Goal: Task Accomplishment & Management: Use online tool/utility

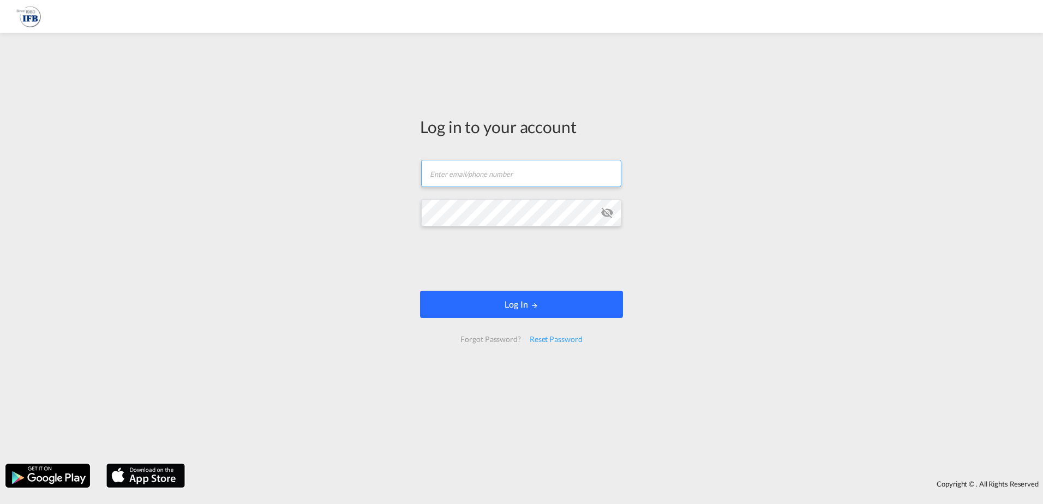
type input "ardita.kqiraj@ifbhamburg.de"
drag, startPoint x: 533, startPoint y: 307, endPoint x: 496, endPoint y: 292, distance: 40.6
click at [525, 303] on button "Log In" at bounding box center [521, 304] width 203 height 27
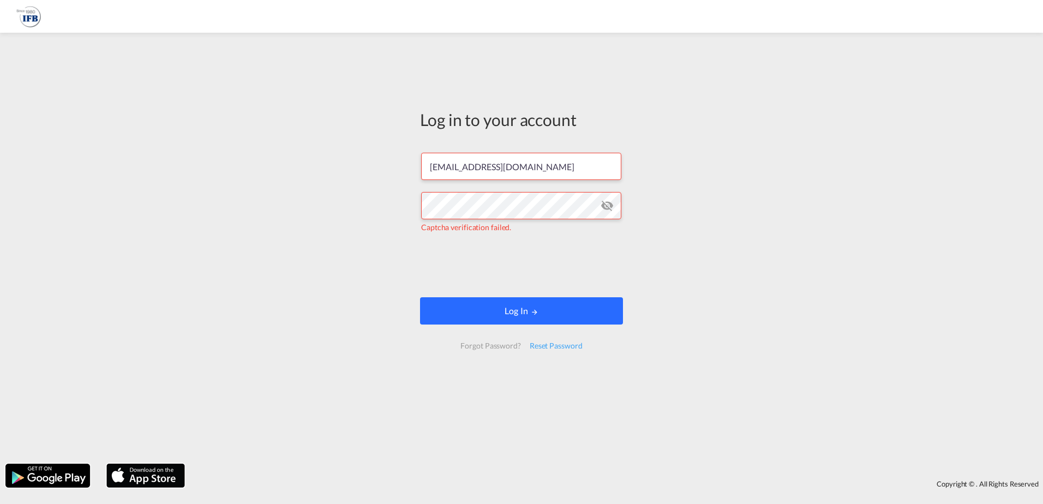
click at [541, 322] on button "Log In" at bounding box center [521, 310] width 203 height 27
